Goal: Navigation & Orientation: Understand site structure

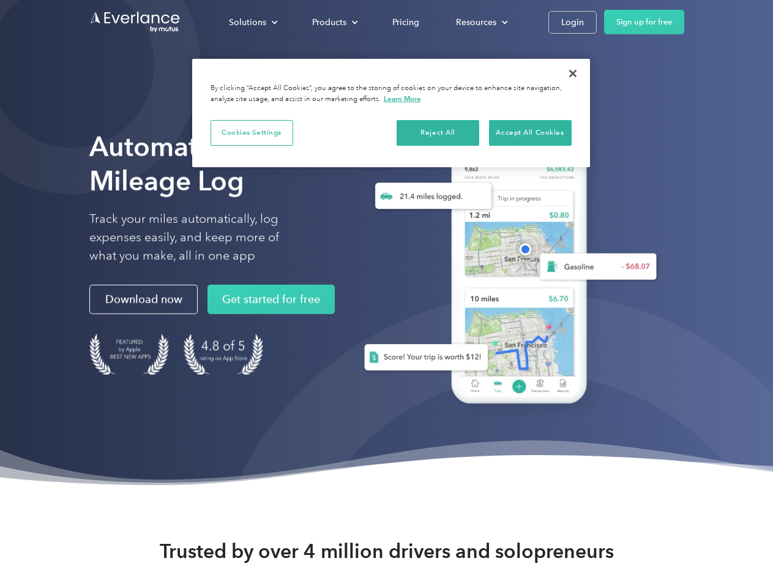
click at [253, 22] on div "Solutions" at bounding box center [247, 22] width 37 height 15
click at [334, 22] on div "Products" at bounding box center [329, 22] width 34 height 15
click at [481, 22] on div "Resources" at bounding box center [476, 22] width 40 height 15
click at [252, 132] on button "Cookies Settings" at bounding box center [252, 133] width 83 height 26
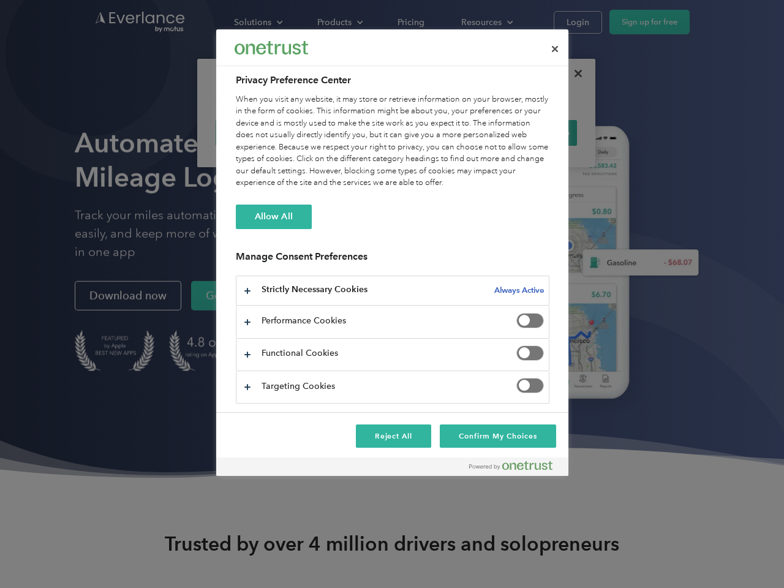
click at [438, 132] on div "When you visit any website, it may store or retrieve information on your browse…" at bounding box center [392, 142] width 313 height 96
click at [530, 132] on div "When you visit any website, it may store or retrieve information on your browse…" at bounding box center [392, 142] width 313 height 96
click at [573, 73] on div at bounding box center [392, 294] width 784 height 588
